Goal: Task Accomplishment & Management: Use online tool/utility

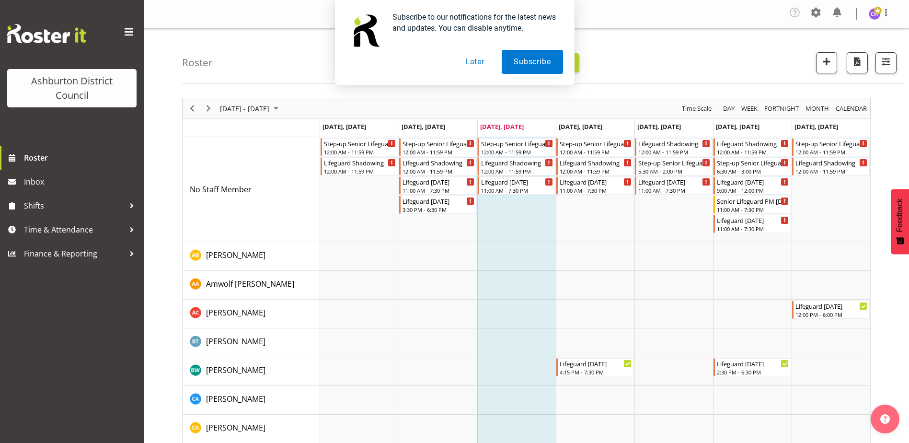
click at [896, 62] on div "Subscribe to our notifications for the latest news and updates. You can disable…" at bounding box center [454, 42] width 909 height 85
click at [889, 62] on div "Subscribe to our notifications for the latest news and updates. You can disable…" at bounding box center [454, 42] width 909 height 85
click at [473, 61] on button "Later" at bounding box center [474, 62] width 43 height 24
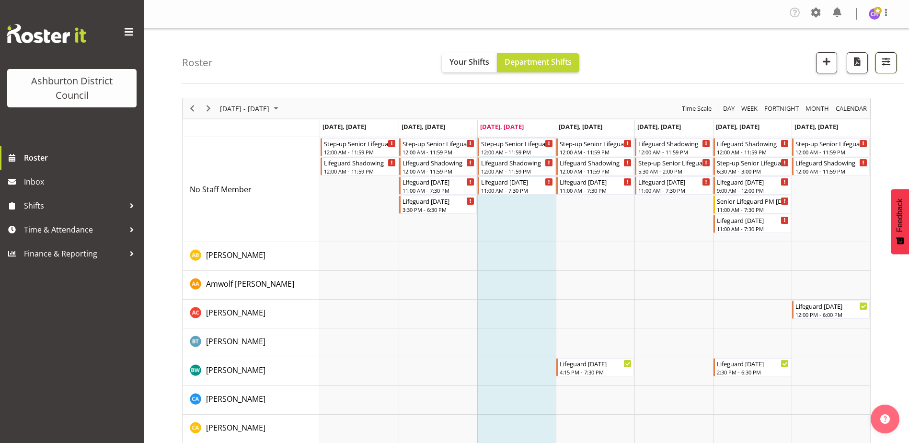
click at [886, 67] on span "button" at bounding box center [886, 61] width 12 height 12
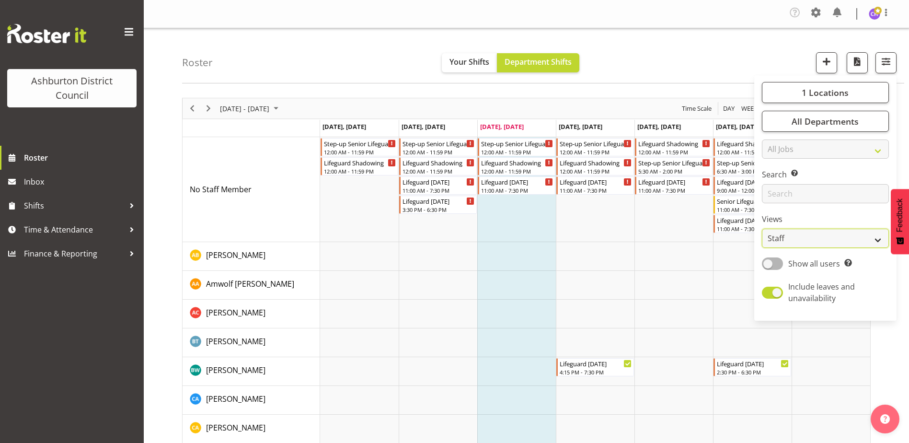
click at [827, 233] on select "Staff Role Shift - Horizontal Shift - Vertical Staff - Location" at bounding box center [825, 238] width 127 height 19
select select "shift"
click at [762, 229] on select "Staff Role Shift - Horizontal Shift - Vertical Staff - Location" at bounding box center [825, 238] width 127 height 19
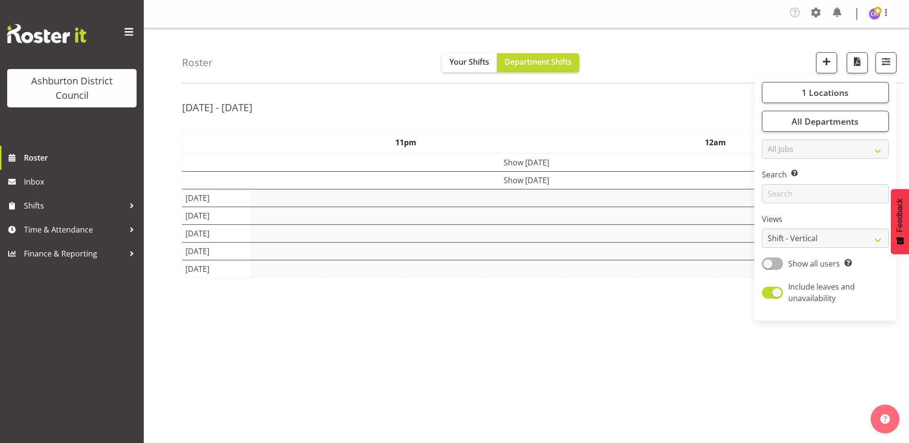
click at [633, 58] on div "Roster Your Shifts Department Shifts 1 Locations [GEOGRAPHIC_DATA] [GEOGRAPHIC_…" at bounding box center [543, 55] width 722 height 55
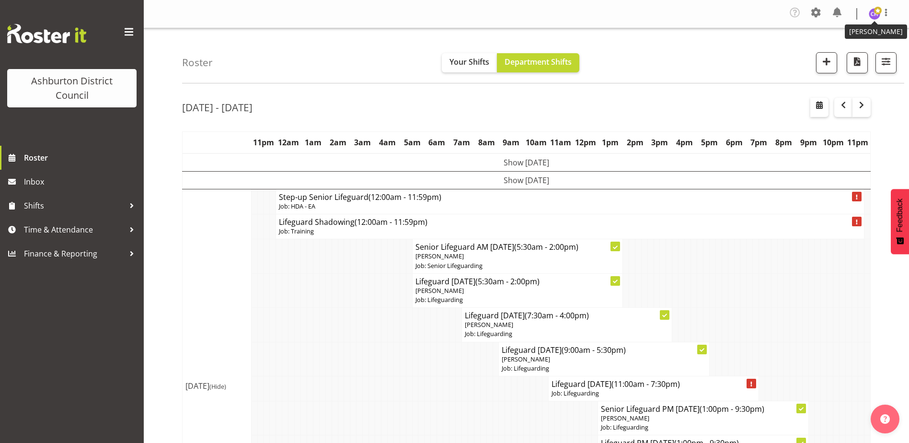
click at [876, 15] on img at bounding box center [874, 13] width 11 height 11
click at [850, 49] on link "Log Out" at bounding box center [846, 52] width 92 height 17
